Goal: Check status: Check status

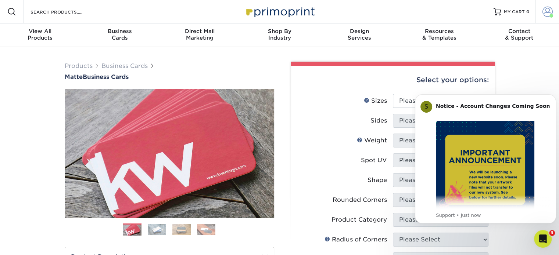
click at [547, 16] on span at bounding box center [547, 12] width 10 height 10
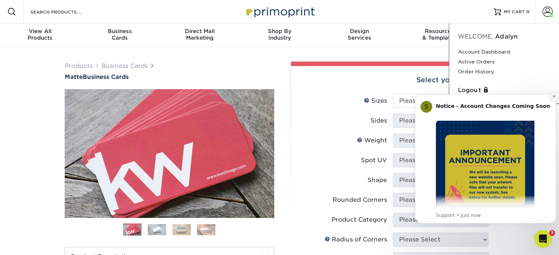
click at [551, 94] on button "Dismiss notification" at bounding box center [554, 97] width 10 height 10
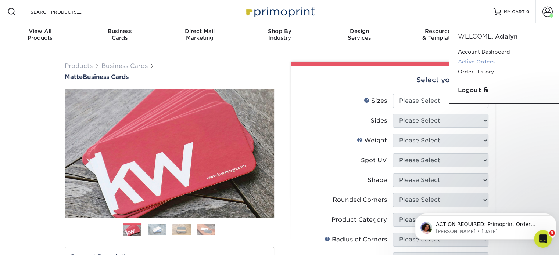
click at [490, 64] on link "Active Orders" at bounding box center [504, 62] width 92 height 10
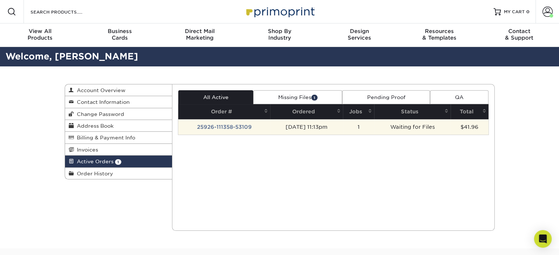
click at [241, 129] on td "25926-111358-53109" at bounding box center [224, 126] width 92 height 15
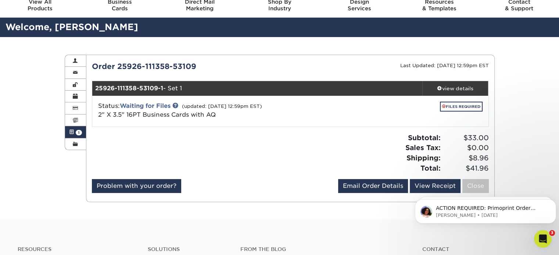
scroll to position [29, 0]
click at [454, 105] on link "FILES REQUIRED" at bounding box center [461, 107] width 43 height 10
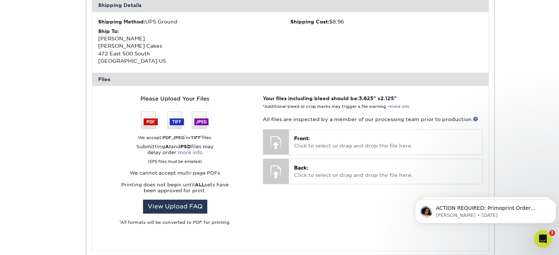
scroll to position [231, 0]
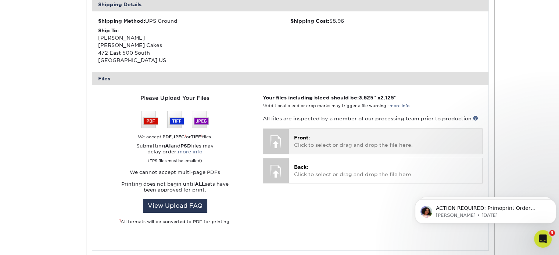
click at [284, 137] on div at bounding box center [276, 142] width 26 height 26
click at [278, 141] on div at bounding box center [276, 142] width 26 height 26
click at [306, 138] on span "Front:" at bounding box center [302, 138] width 16 height 6
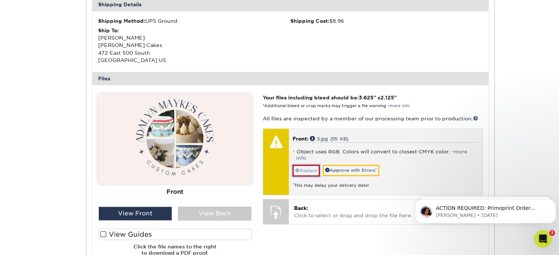
click at [316, 165] on link "Replace" at bounding box center [305, 171] width 27 height 12
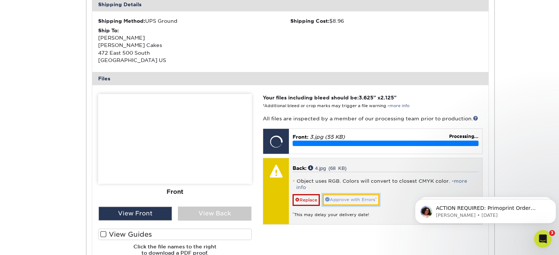
click at [342, 194] on link "Approve with Errors *" at bounding box center [351, 199] width 57 height 11
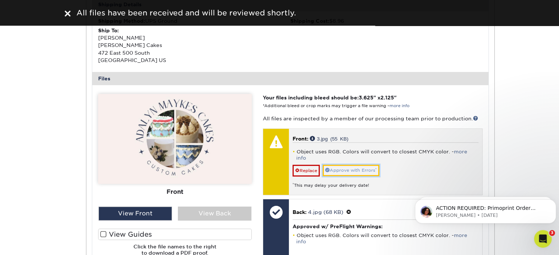
click at [345, 165] on link "Approve with Errors *" at bounding box center [351, 170] width 57 height 11
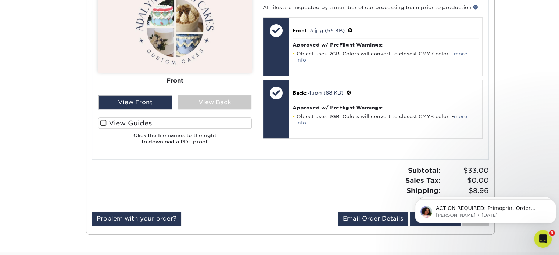
scroll to position [285, 0]
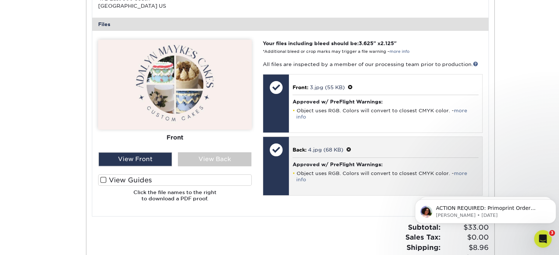
click at [315, 148] on div "Back: 4.jpg (68 KB) Approved w/ PreFlight Warnings: Object uses RGB. Colors wil…" at bounding box center [385, 166] width 193 height 58
click at [307, 146] on p "Back: 4.jpg (68 KB)" at bounding box center [385, 150] width 186 height 8
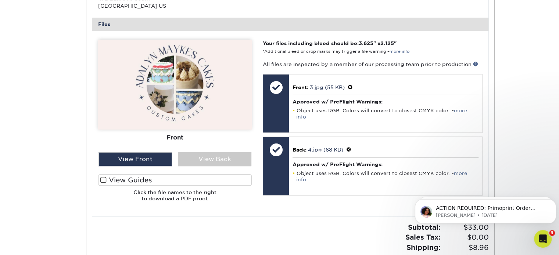
click at [197, 169] on div "Front Back View Front View Back Front Back" at bounding box center [175, 124] width 154 height 168
click at [210, 154] on div "View Back" at bounding box center [214, 159] width 73 height 14
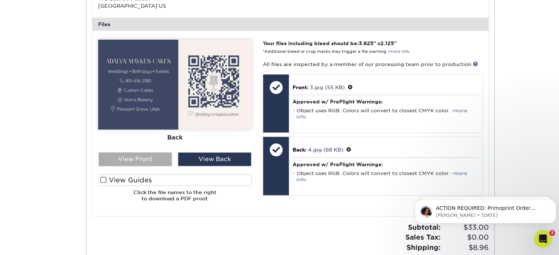
click at [148, 159] on div "View Front" at bounding box center [134, 159] width 73 height 14
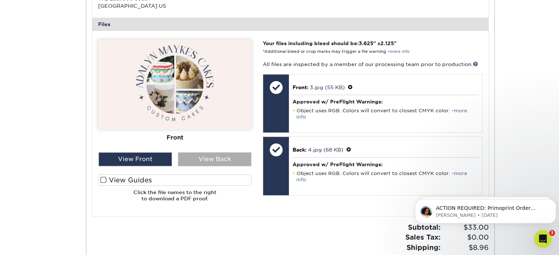
click at [218, 157] on div "View Back" at bounding box center [214, 159] width 73 height 14
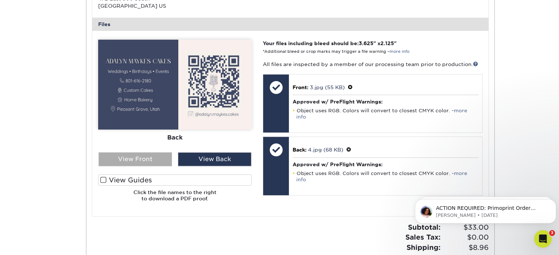
click at [157, 152] on div "View Front" at bounding box center [134, 159] width 73 height 14
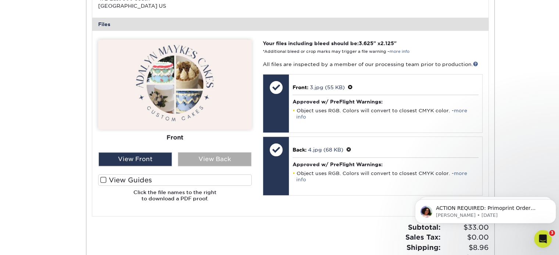
click at [195, 157] on div "View Back" at bounding box center [214, 159] width 73 height 14
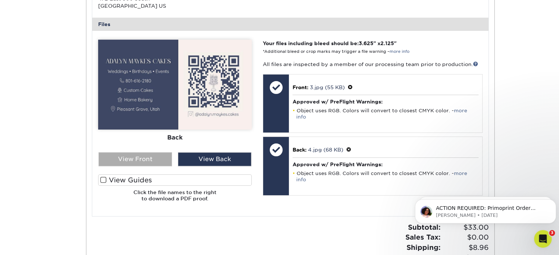
click at [144, 158] on div "View Front" at bounding box center [134, 159] width 73 height 14
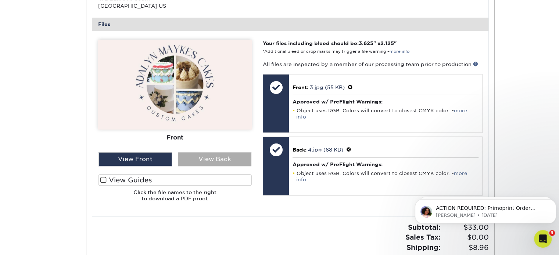
click at [208, 154] on div "View Back" at bounding box center [214, 159] width 73 height 14
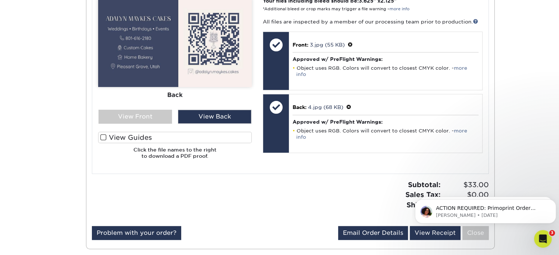
scroll to position [330, 0]
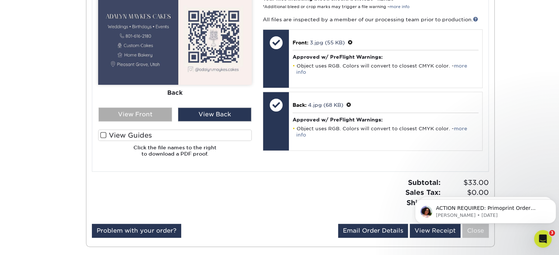
click at [147, 113] on div "View Front" at bounding box center [134, 115] width 73 height 14
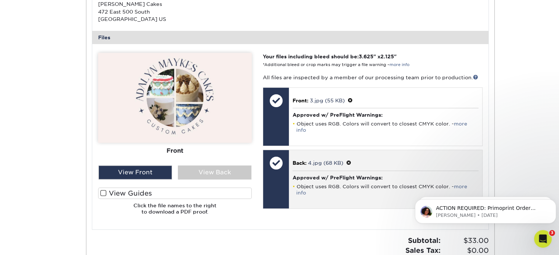
scroll to position [274, 0]
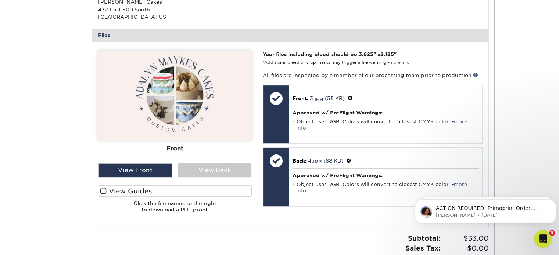
click at [218, 186] on label "View Guides" at bounding box center [175, 191] width 154 height 11
click at [0, 0] on input "View Guides" at bounding box center [0, 0] width 0 height 0
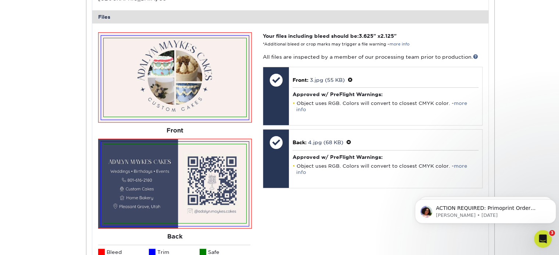
scroll to position [292, 0]
click at [279, 205] on div "Your files including bleed should be: 3.625 " x 2.125 " *Additional bleed or cr…" at bounding box center [372, 166] width 230 height 268
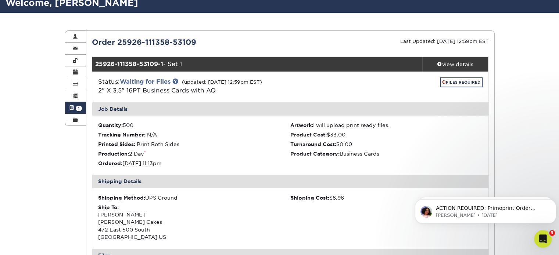
scroll to position [54, 0]
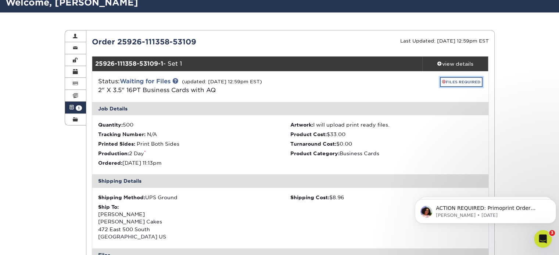
click at [453, 82] on link "FILES REQUIRED" at bounding box center [461, 82] width 43 height 10
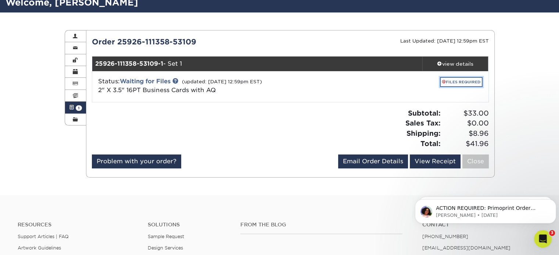
click at [453, 83] on link "FILES REQUIRED" at bounding box center [461, 82] width 43 height 10
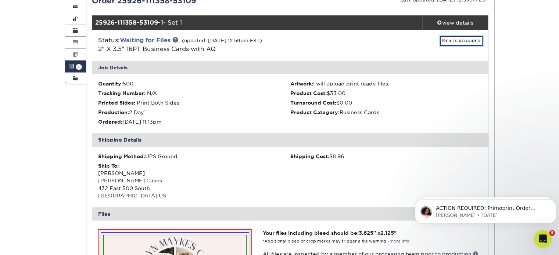
scroll to position [0, 0]
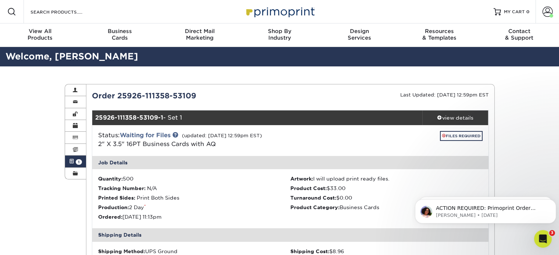
click at [333, 111] on div "25926-111358-53109-1 - Set 1" at bounding box center [257, 118] width 330 height 15
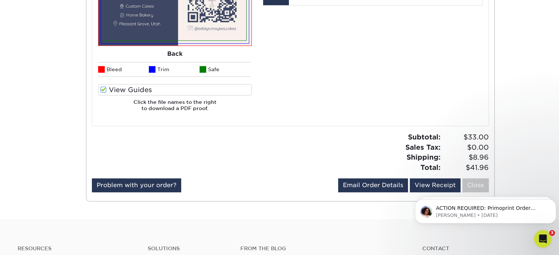
scroll to position [475, 0]
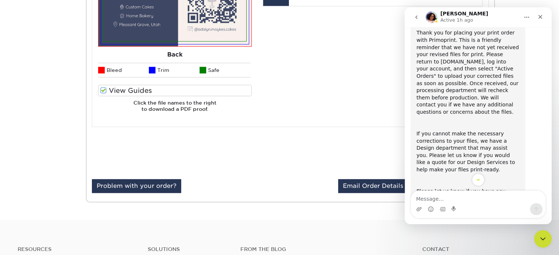
scroll to position [65, 0]
click at [379, 153] on div "Subtotal: $33.00 Sales Tax: $0.00 Shipping: $8.96 Total: $41.96" at bounding box center [392, 153] width 204 height 40
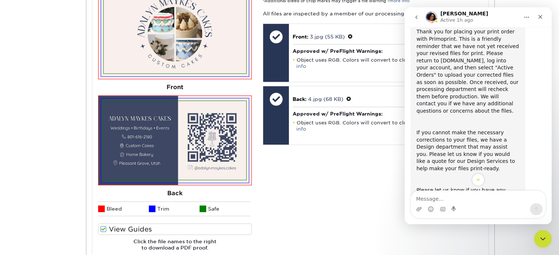
scroll to position [336, 0]
click at [379, 153] on div "Your files including bleed should be: 3.625 " x 2.125 " *Additional bleed or cr…" at bounding box center [372, 123] width 230 height 268
click at [325, 138] on div "Your files including bleed should be: 3.625 " x 2.125 " *Additional bleed or cr…" at bounding box center [372, 123] width 230 height 268
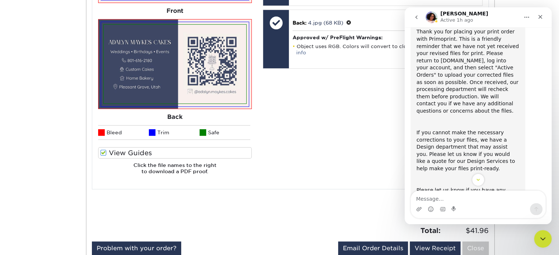
scroll to position [367, 0]
